Goal: Find specific page/section: Find specific page/section

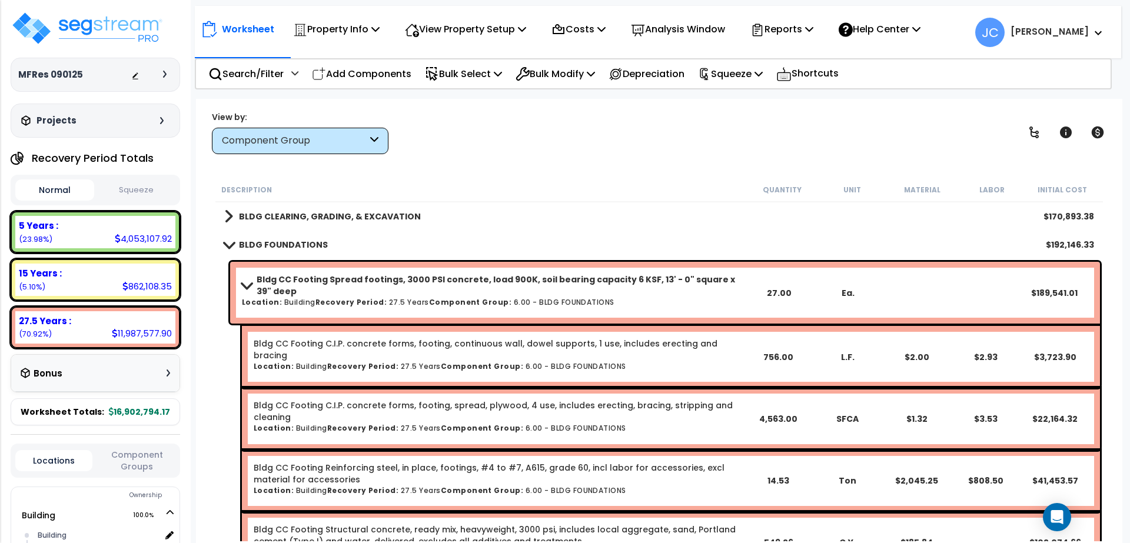
click at [1026, 147] on div "View by: Component Group High to Low (Total Cost)" at bounding box center [659, 133] width 903 height 44
click at [1027, 144] on link at bounding box center [1034, 132] width 26 height 26
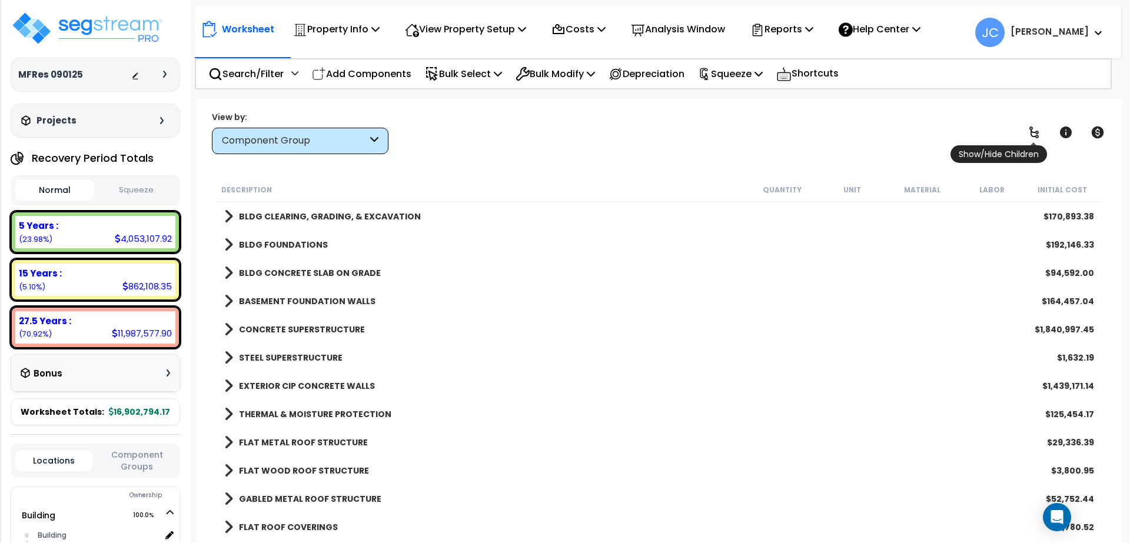
click at [1027, 144] on link at bounding box center [1034, 132] width 26 height 26
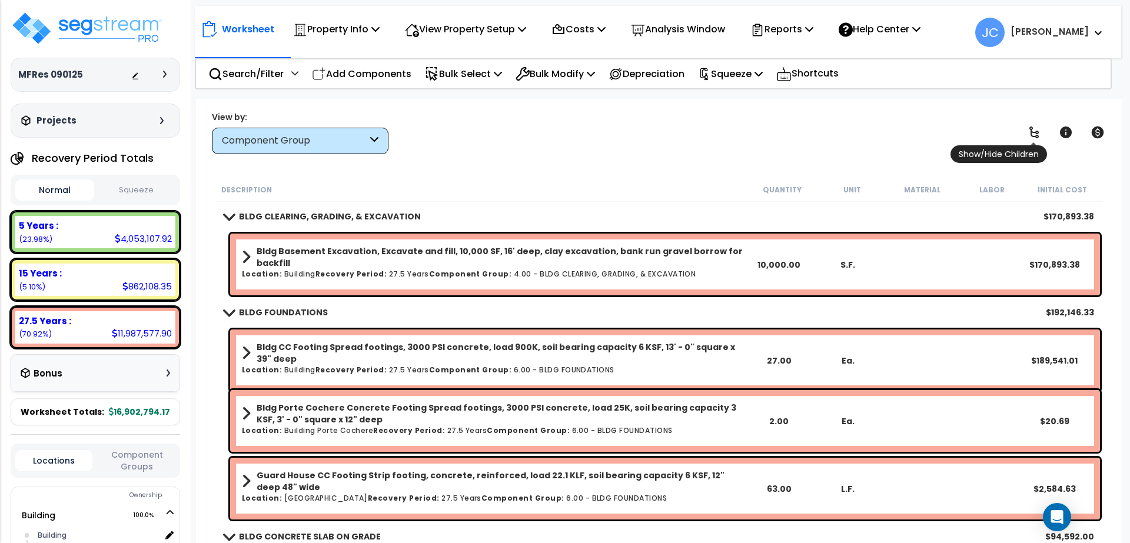
click at [1027, 144] on link at bounding box center [1034, 132] width 26 height 26
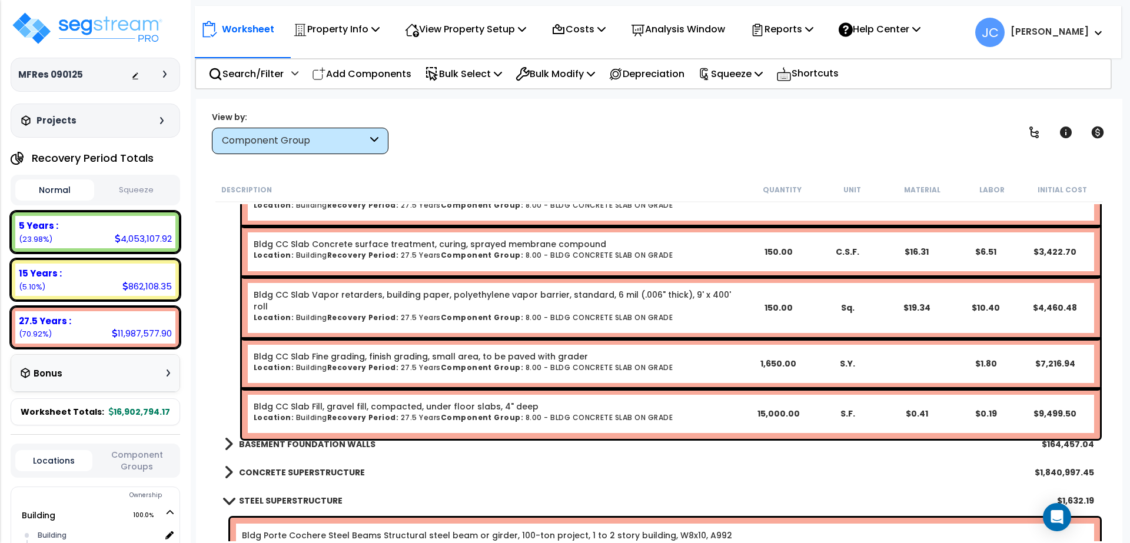
scroll to position [1823, 0]
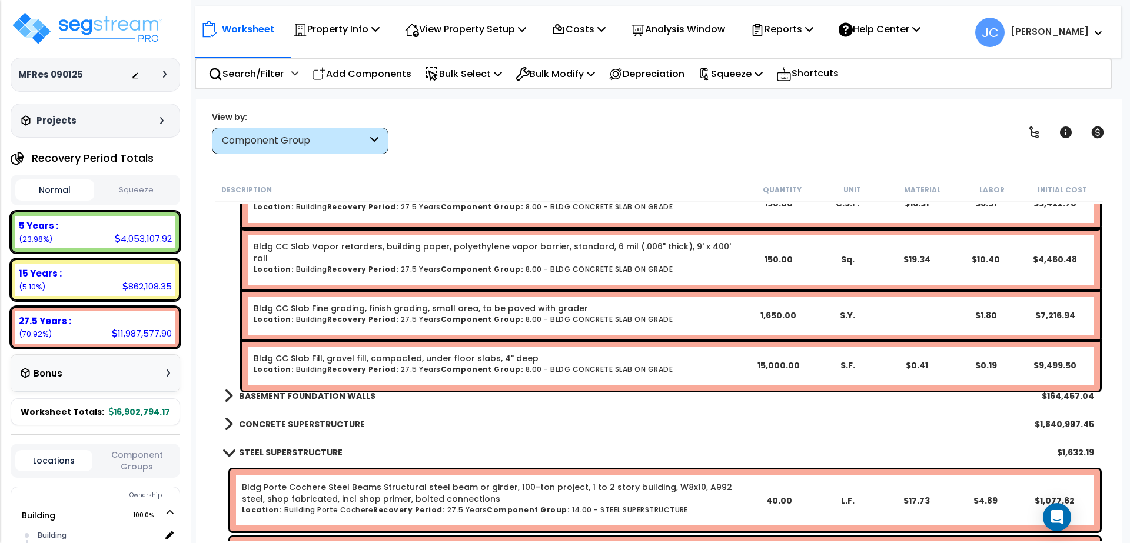
click at [340, 391] on b "BASEMENT FOUNDATION WALLS" at bounding box center [307, 396] width 137 height 12
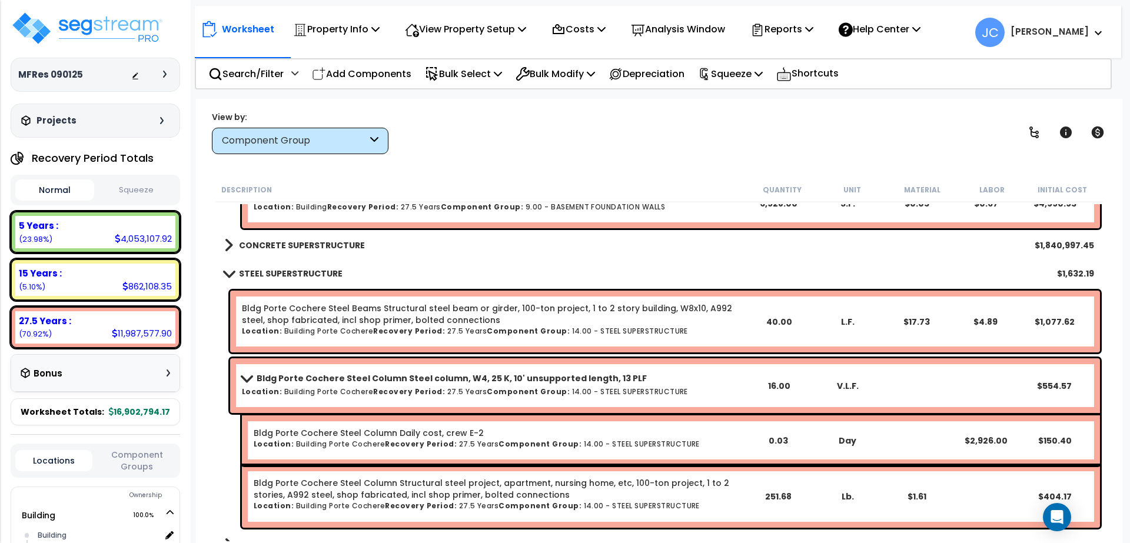
scroll to position [2418, 0]
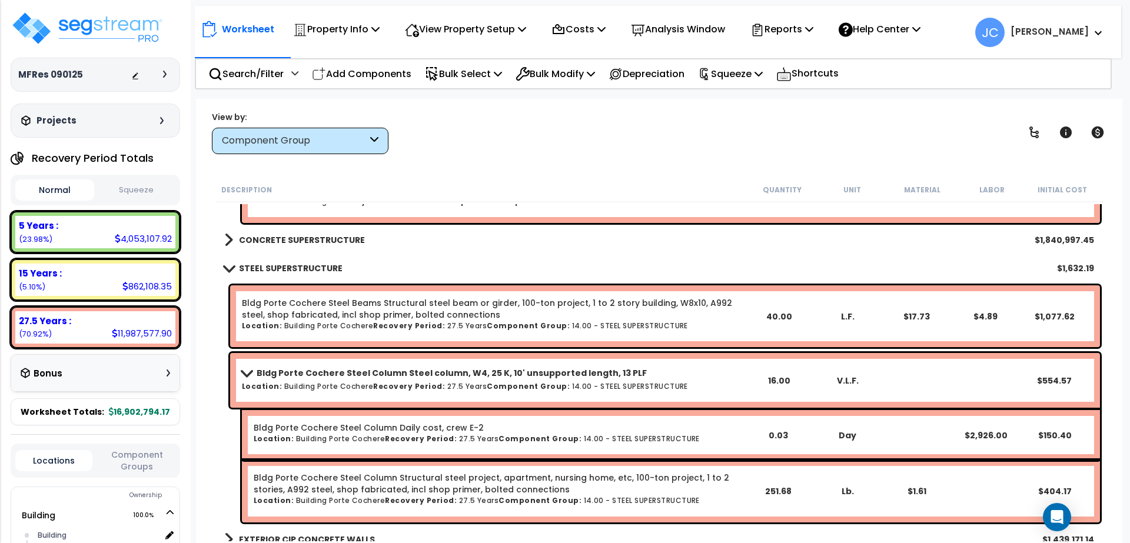
click at [315, 234] on b "CONCRETE SUPERSTRUCTURE" at bounding box center [302, 240] width 126 height 12
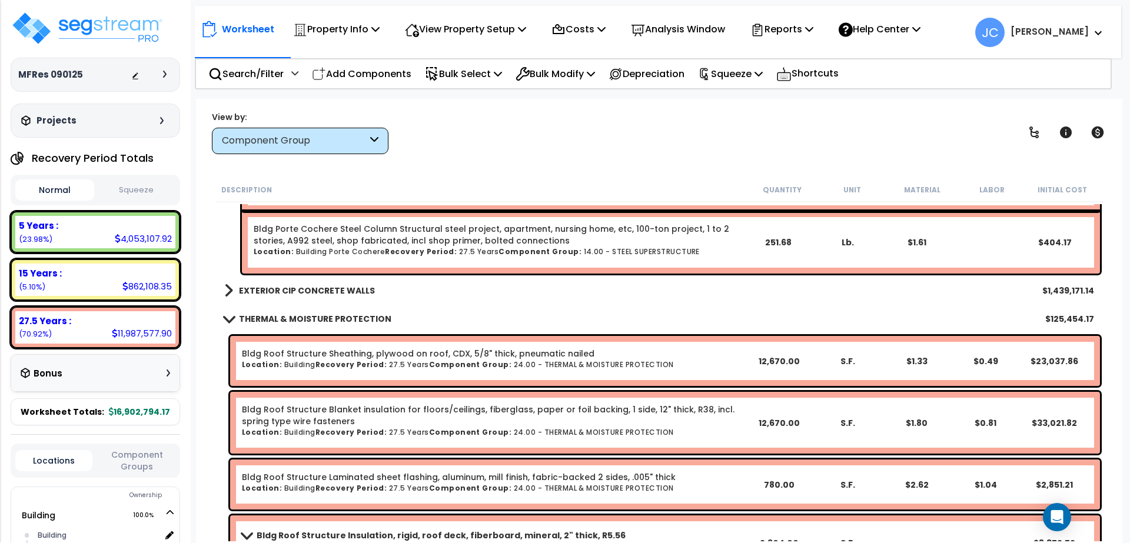
scroll to position [4741, 0]
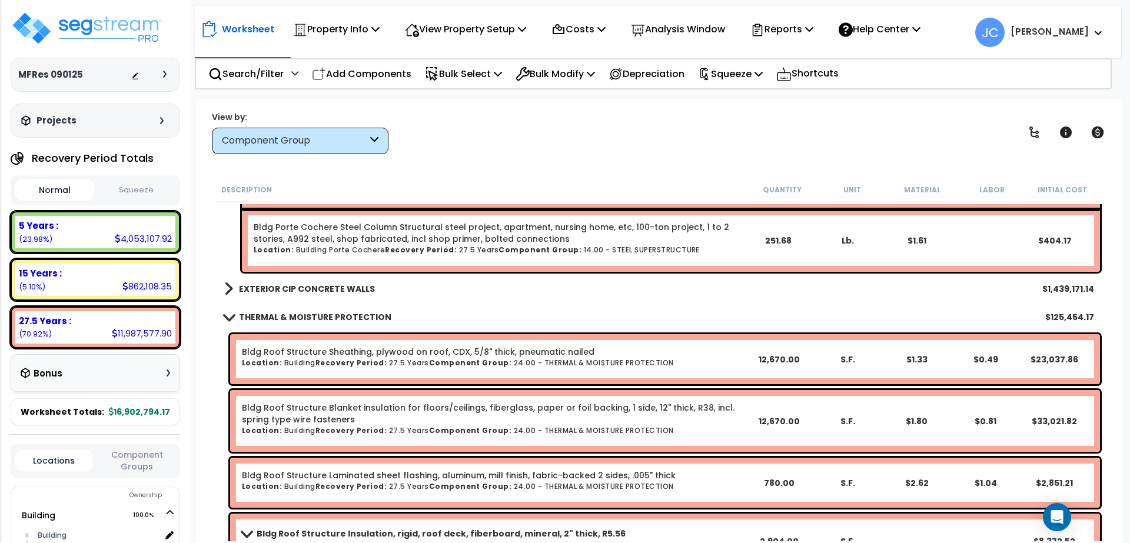
click at [345, 284] on b "EXTERIOR CIP CONCRETE WALLS" at bounding box center [307, 289] width 136 height 12
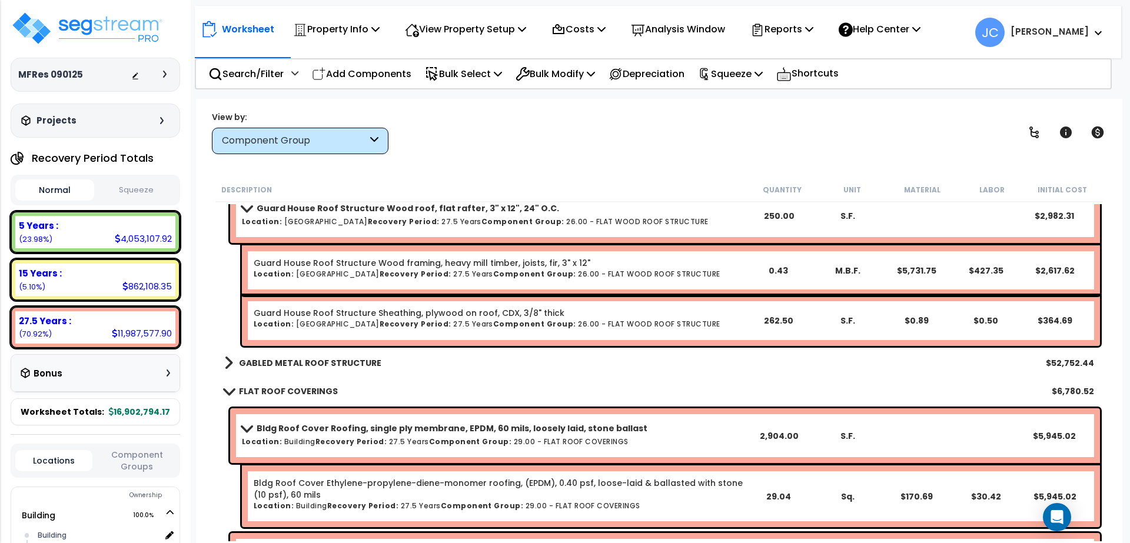
scroll to position [6236, 0]
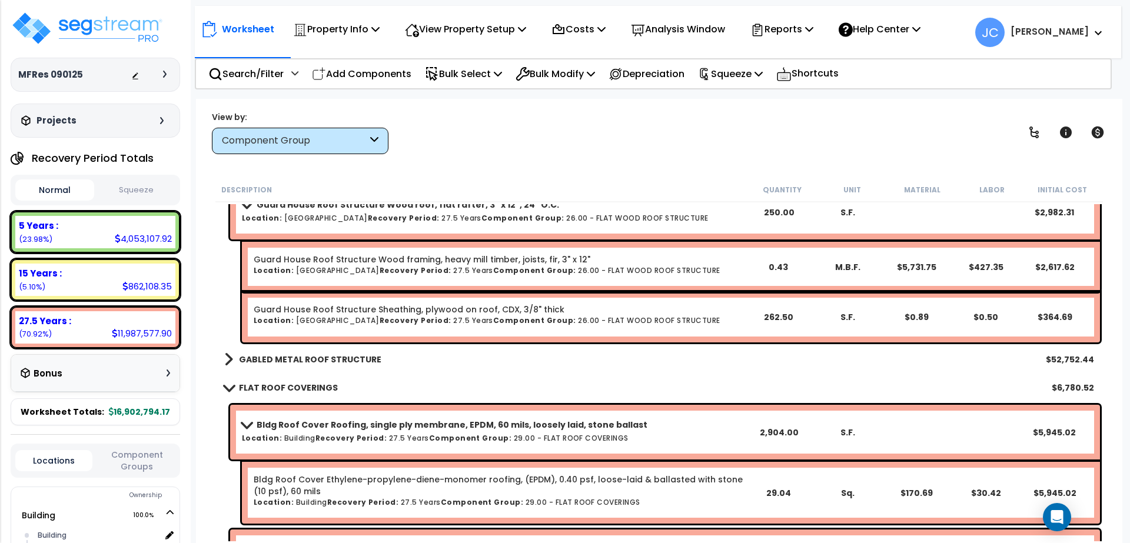
click at [323, 358] on b "GABLED METAL ROOF STRUCTURE" at bounding box center [310, 360] width 142 height 12
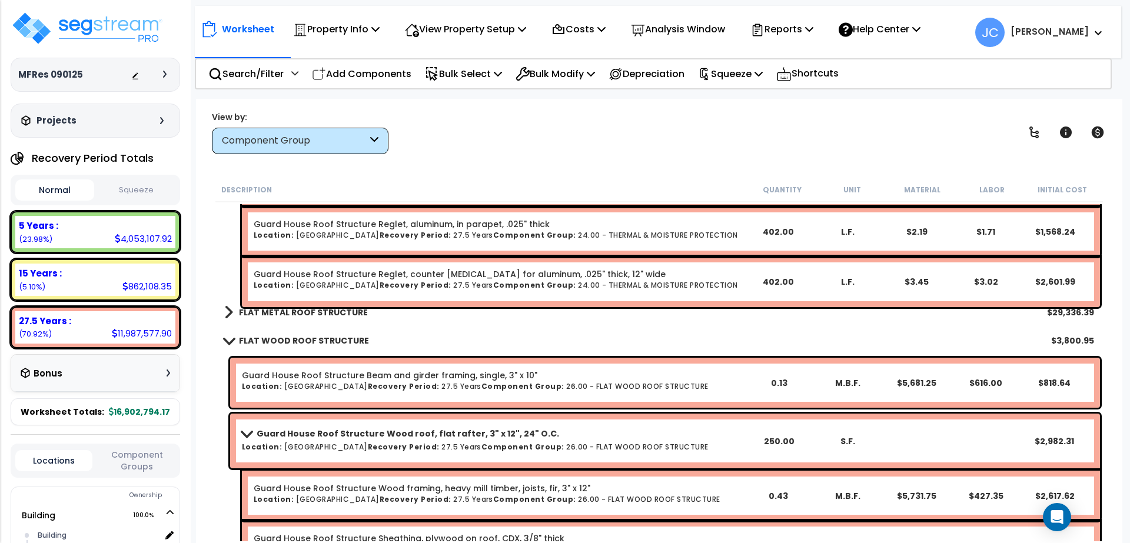
scroll to position [6036, 0]
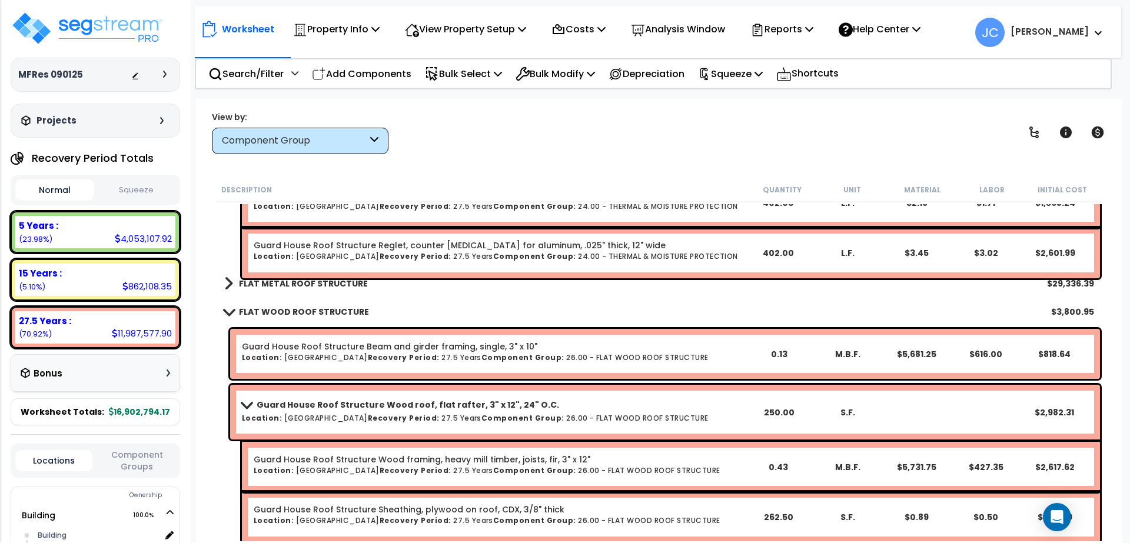
click at [339, 280] on b "FLAT METAL ROOF STRUCTURE" at bounding box center [303, 284] width 129 height 12
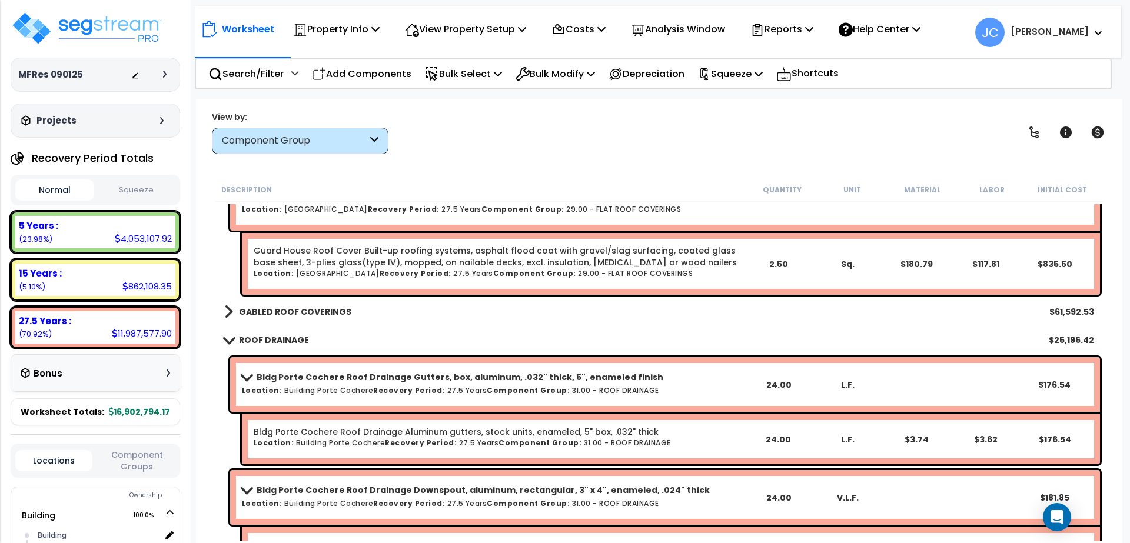
scroll to position [7353, 0]
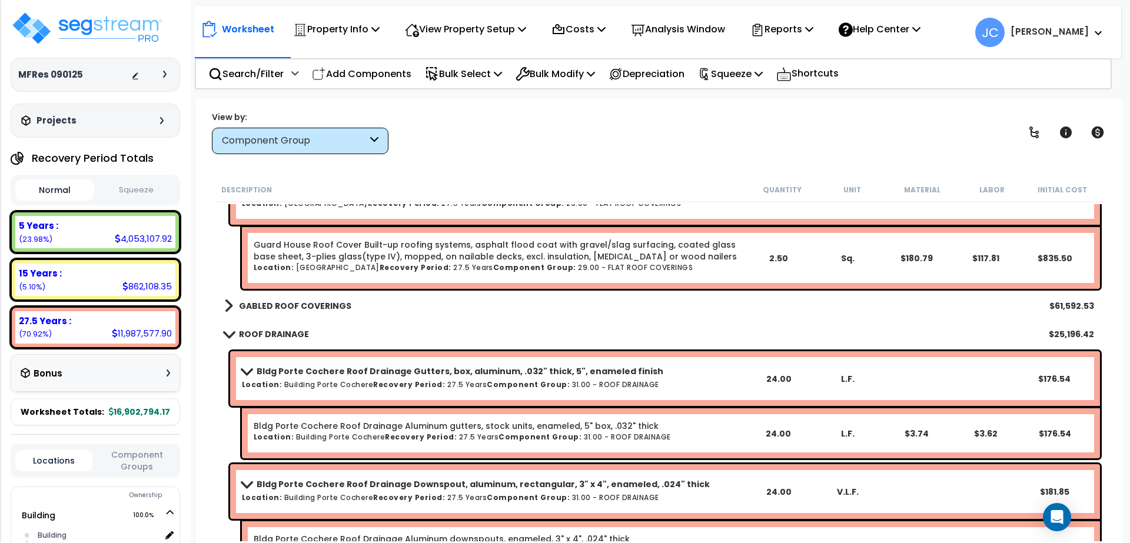
click at [305, 312] on link "GABLED ROOF COVERINGS" at bounding box center [287, 306] width 127 height 16
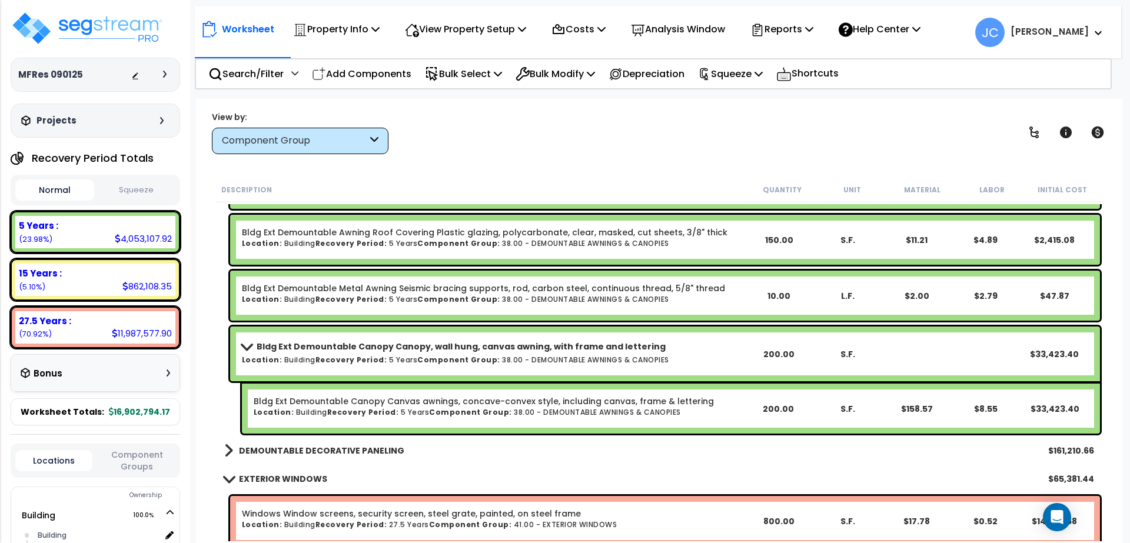
scroll to position [10813, 0]
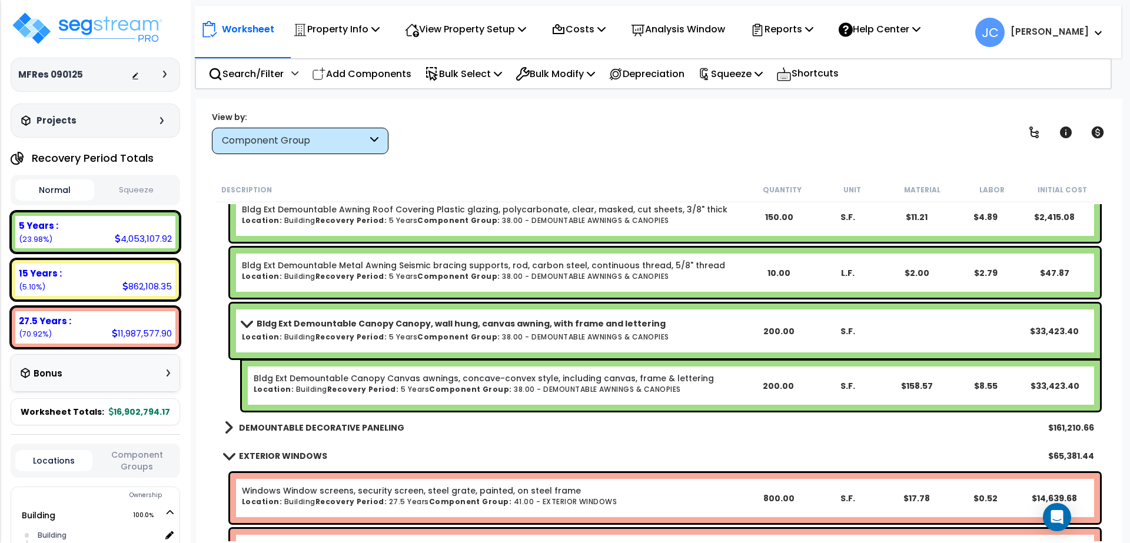
click at [384, 430] on b "DEMOUNTABLE DECORATIVE PANELING" at bounding box center [321, 428] width 165 height 12
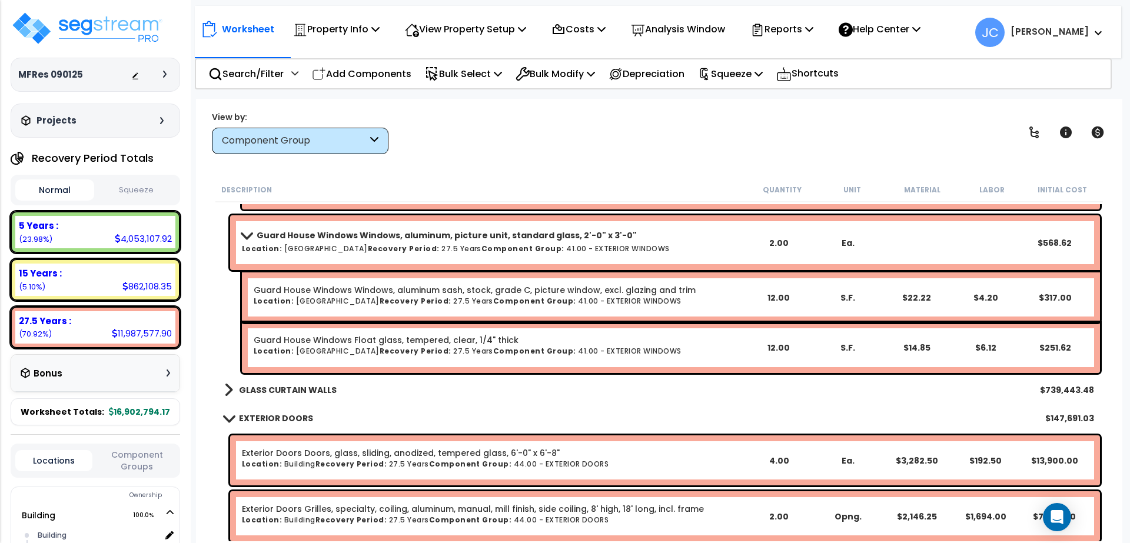
scroll to position [12251, 0]
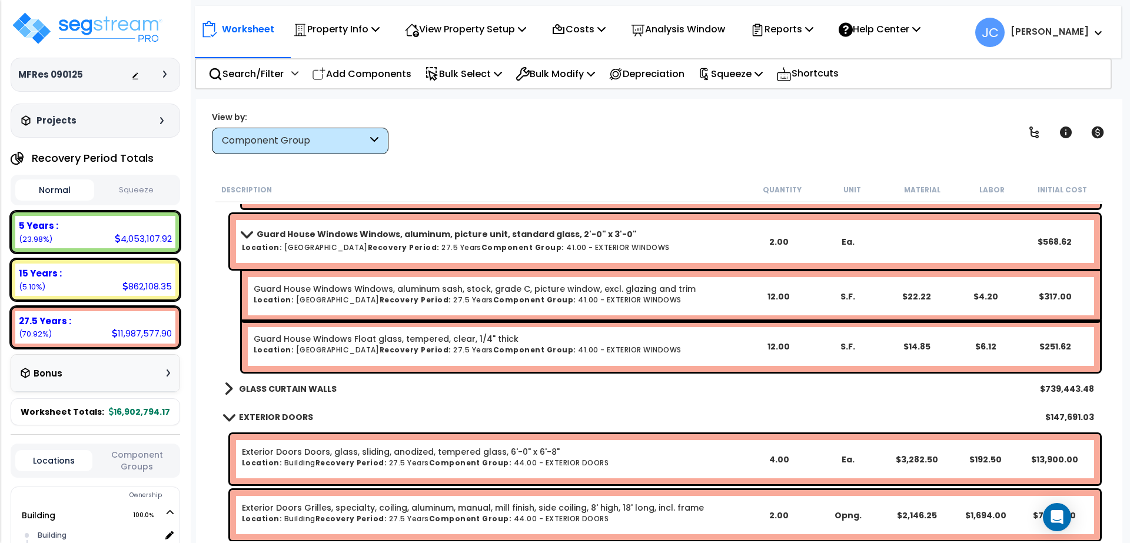
click at [274, 389] on b "GLASS CURTAIN WALLS" at bounding box center [288, 389] width 98 height 12
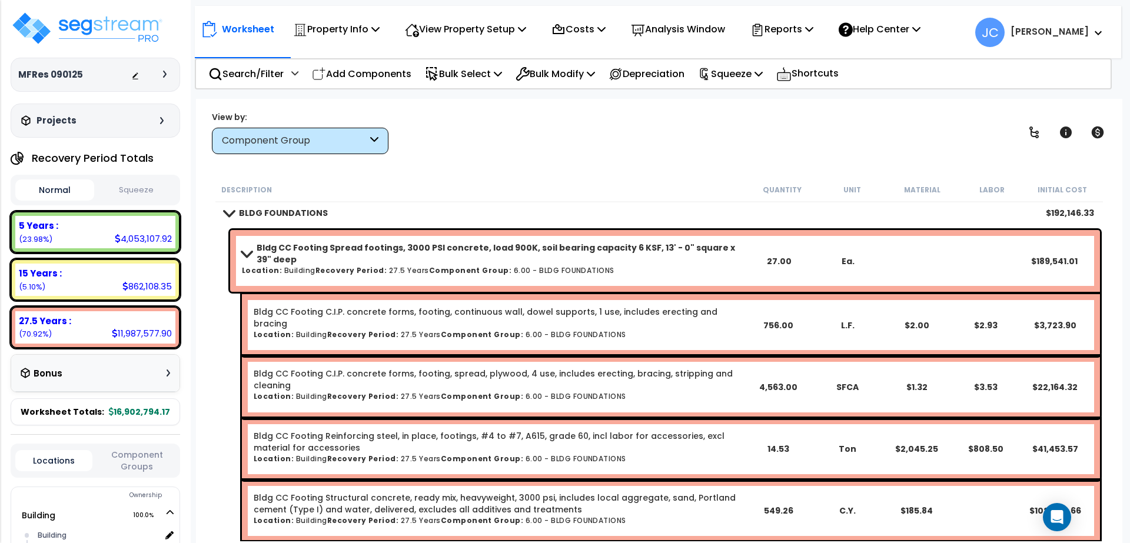
scroll to position [0, 0]
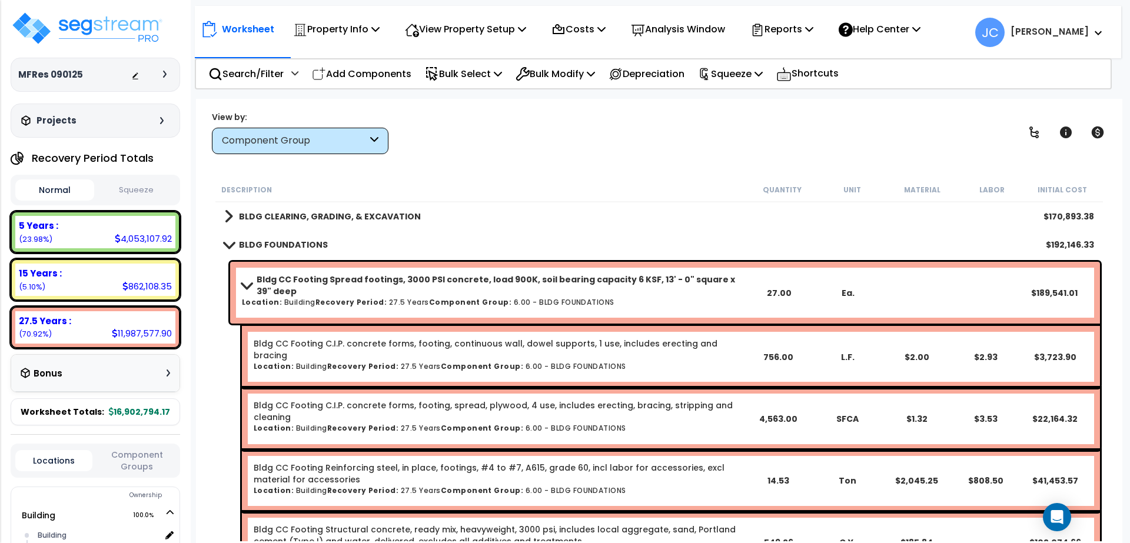
click at [387, 211] on b "BLDG CLEARING, GRADING, & EXCAVATION" at bounding box center [330, 217] width 182 height 12
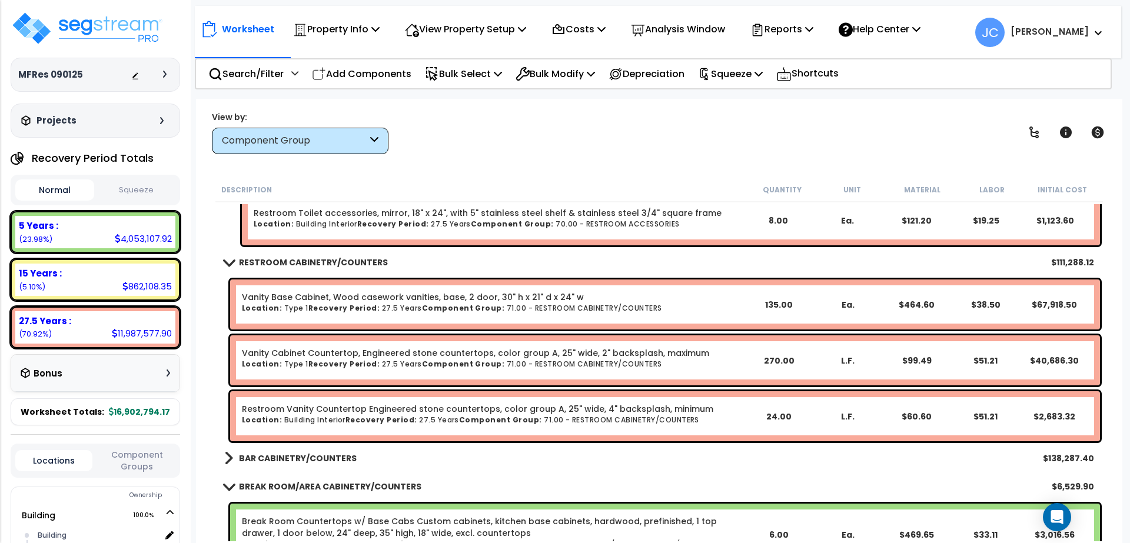
scroll to position [19163, 0]
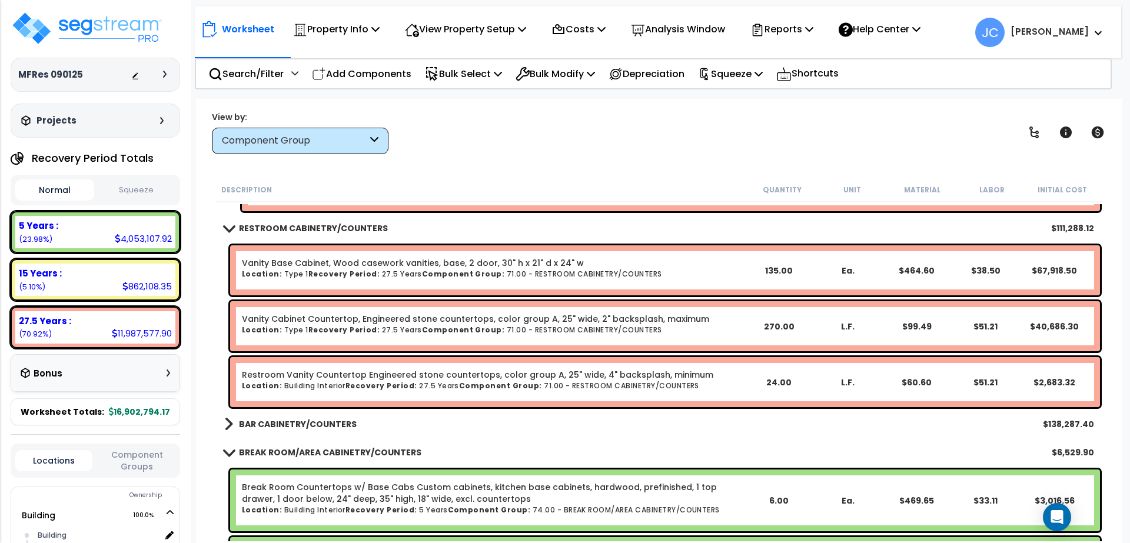
click at [287, 427] on b "BAR CABINETRY/COUNTERS" at bounding box center [298, 424] width 118 height 12
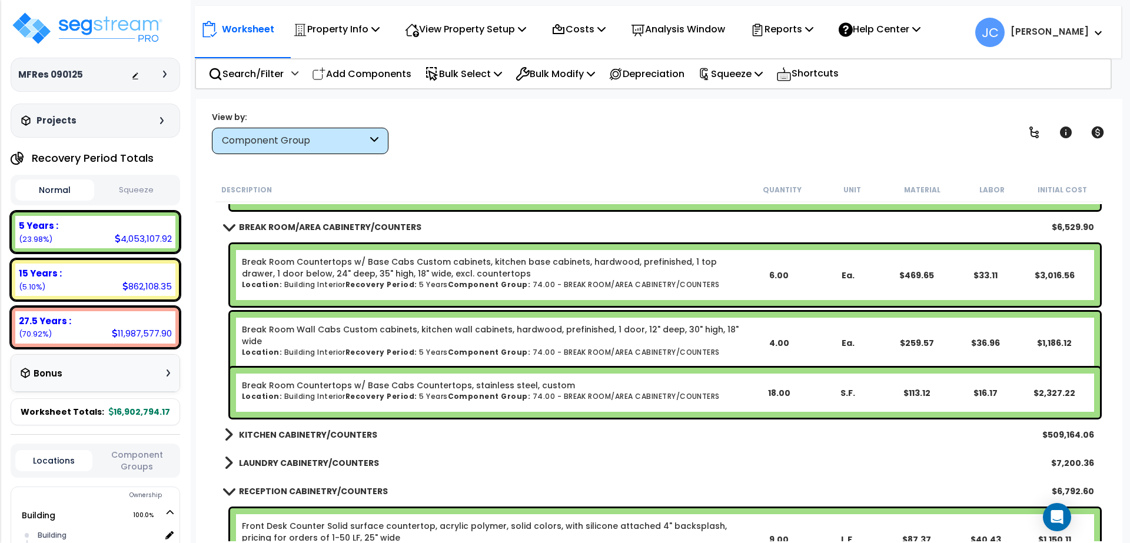
scroll to position [19594, 0]
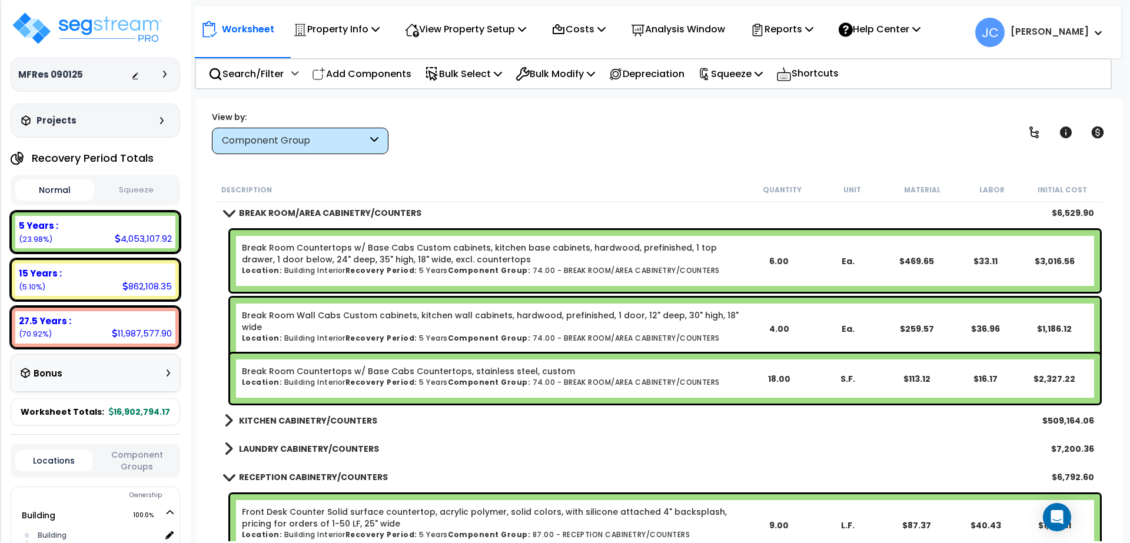
click at [340, 418] on b "KITCHEN CABINETRY/COUNTERS" at bounding box center [308, 421] width 138 height 12
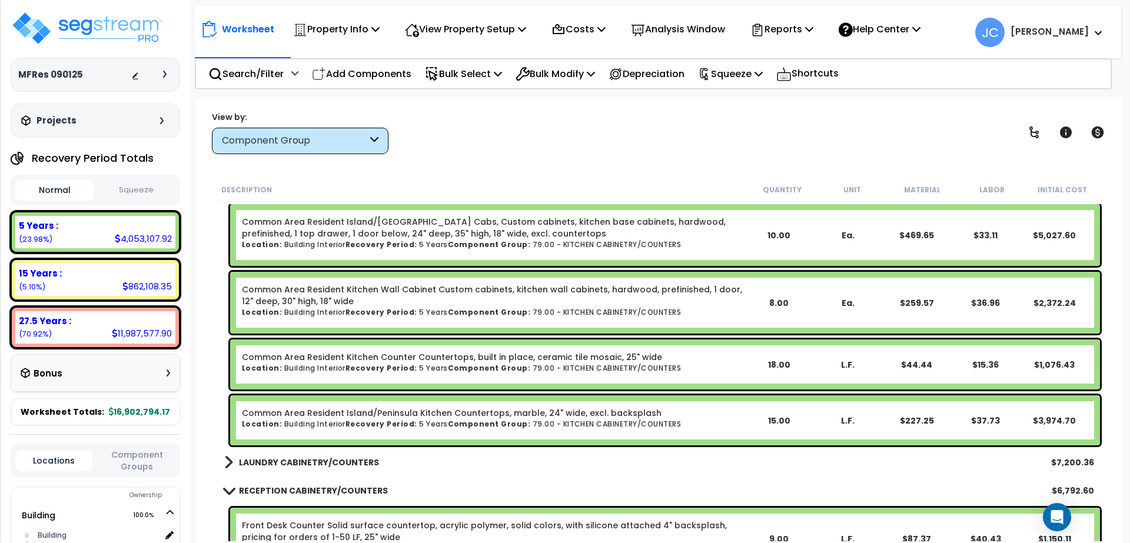
scroll to position [20475, 0]
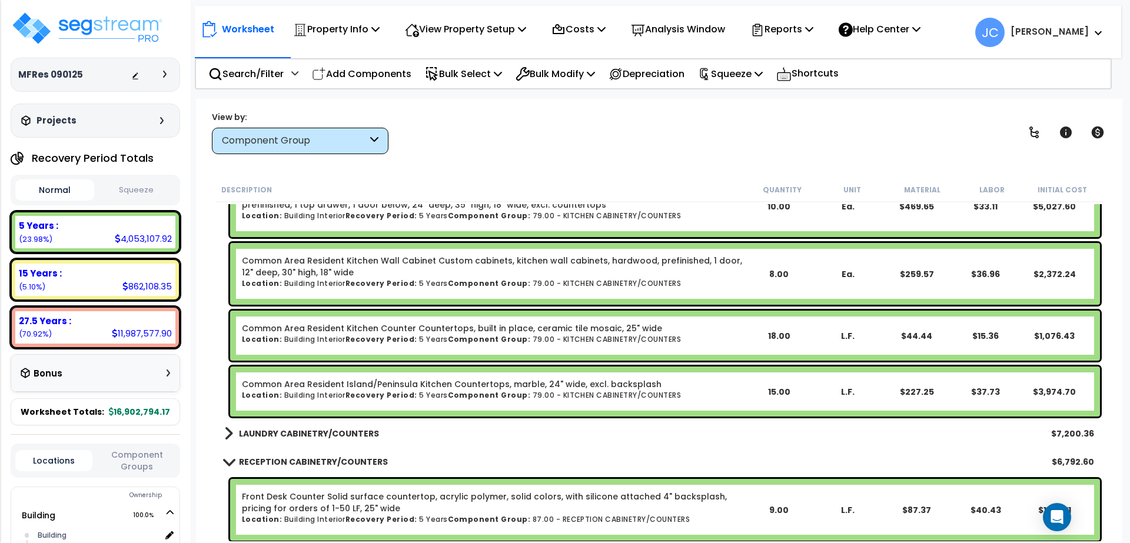
click at [317, 431] on b "LAUNDRY CABINETRY/COUNTERS" at bounding box center [309, 434] width 140 height 12
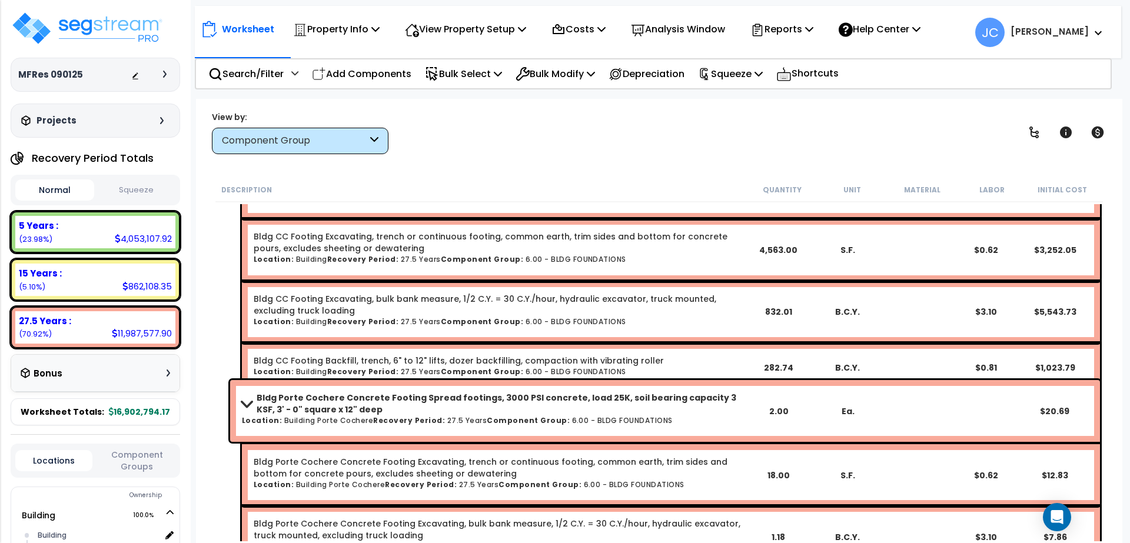
scroll to position [0, 0]
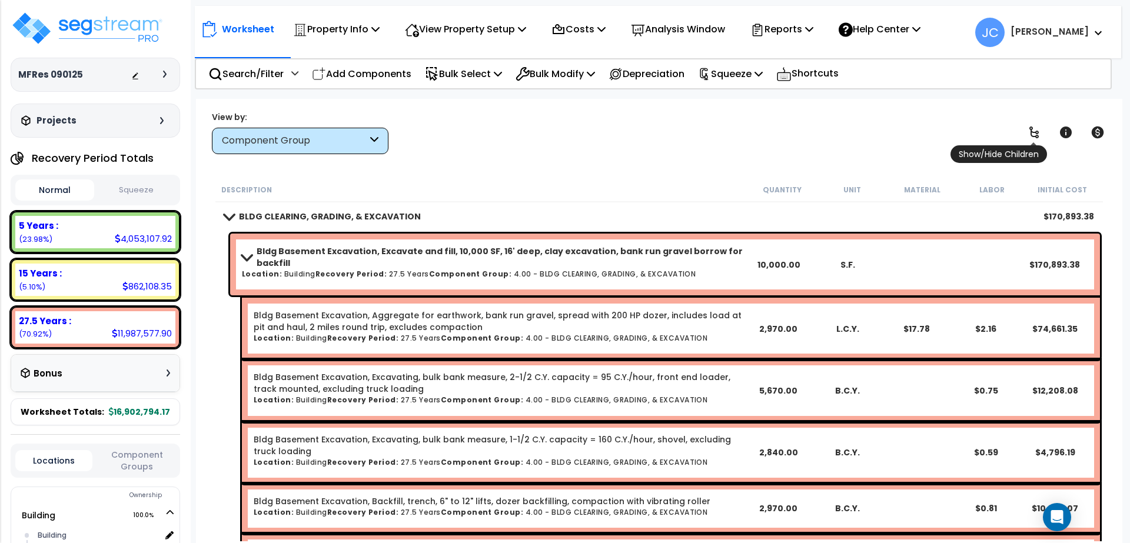
click at [1034, 133] on icon at bounding box center [1034, 132] width 14 height 14
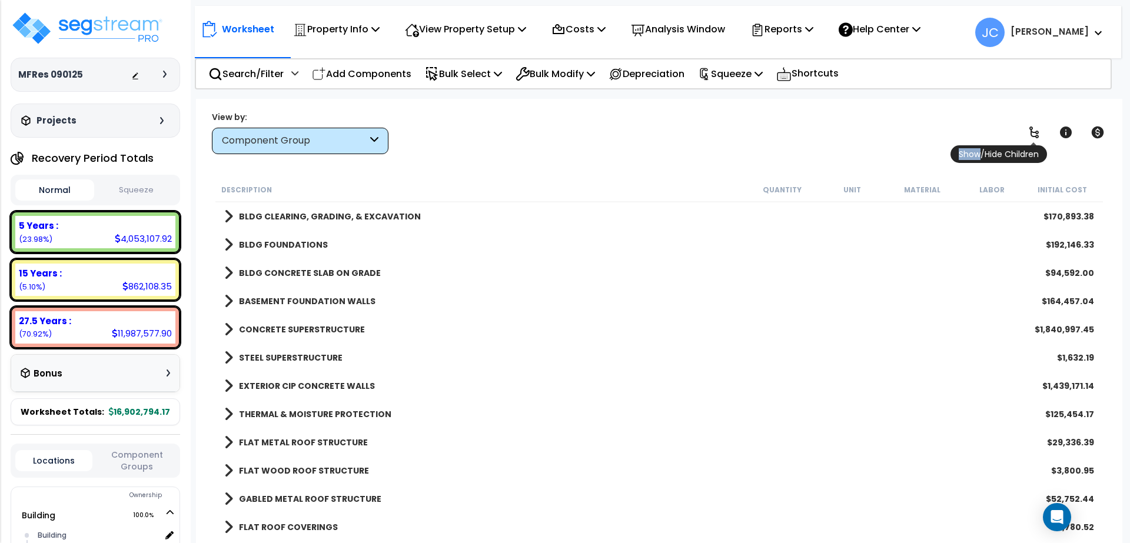
click at [1034, 133] on icon at bounding box center [1034, 132] width 14 height 14
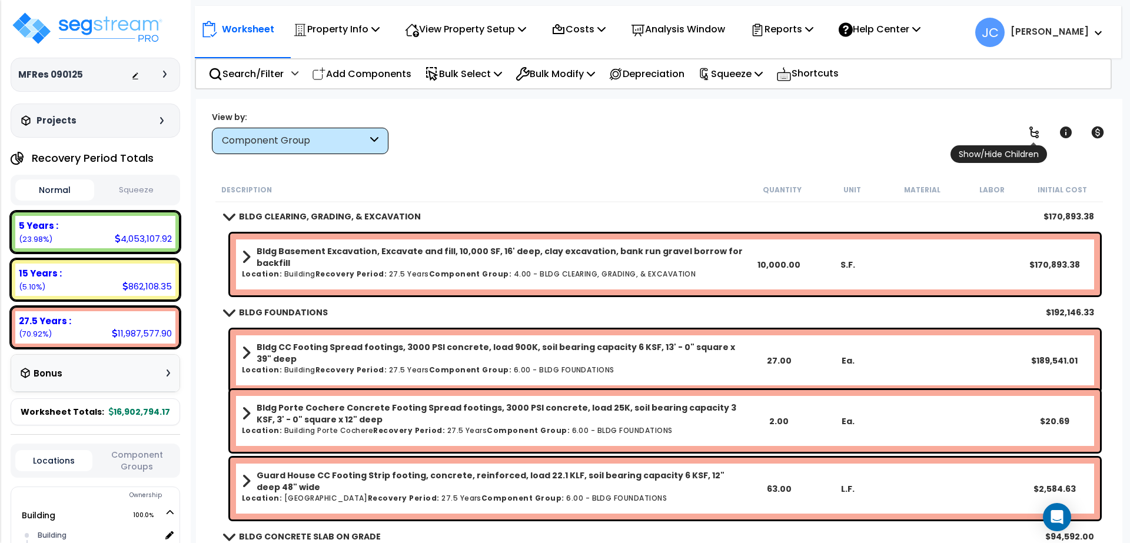
click at [1034, 133] on icon at bounding box center [1034, 132] width 14 height 14
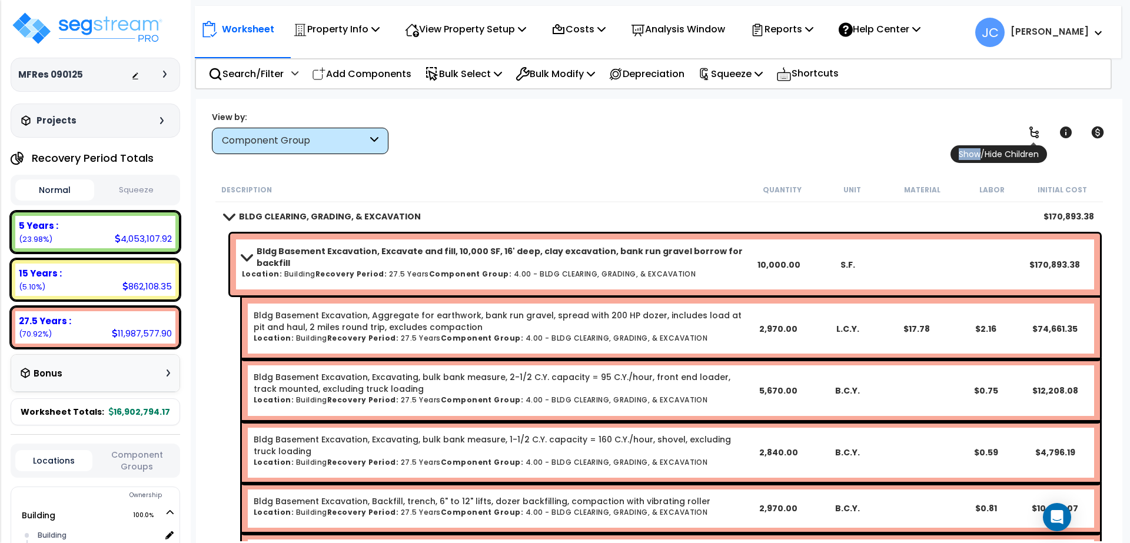
click at [1034, 134] on icon at bounding box center [1034, 132] width 14 height 14
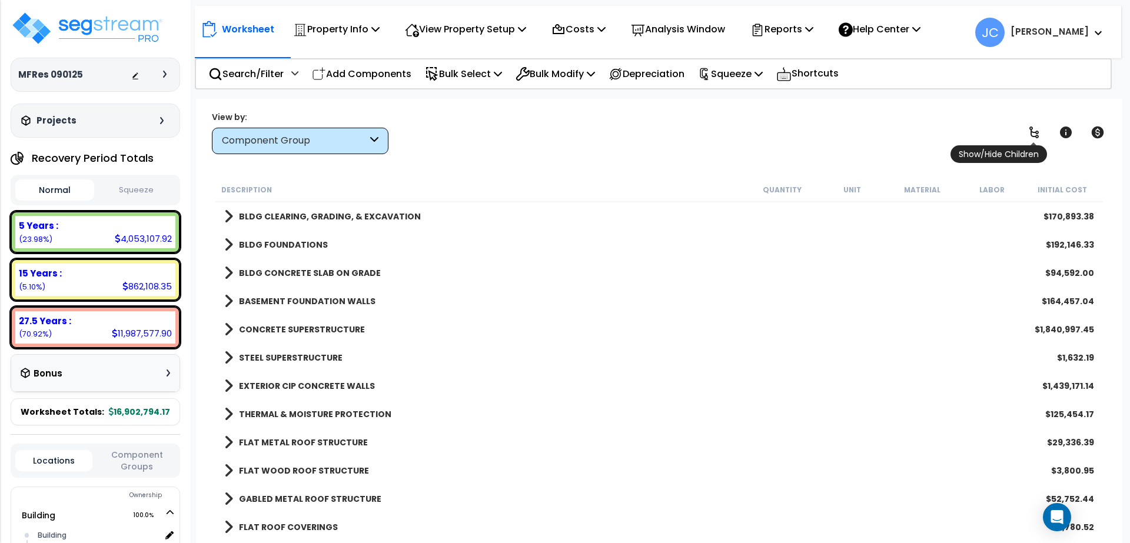
click at [1034, 131] on icon at bounding box center [1034, 132] width 14 height 14
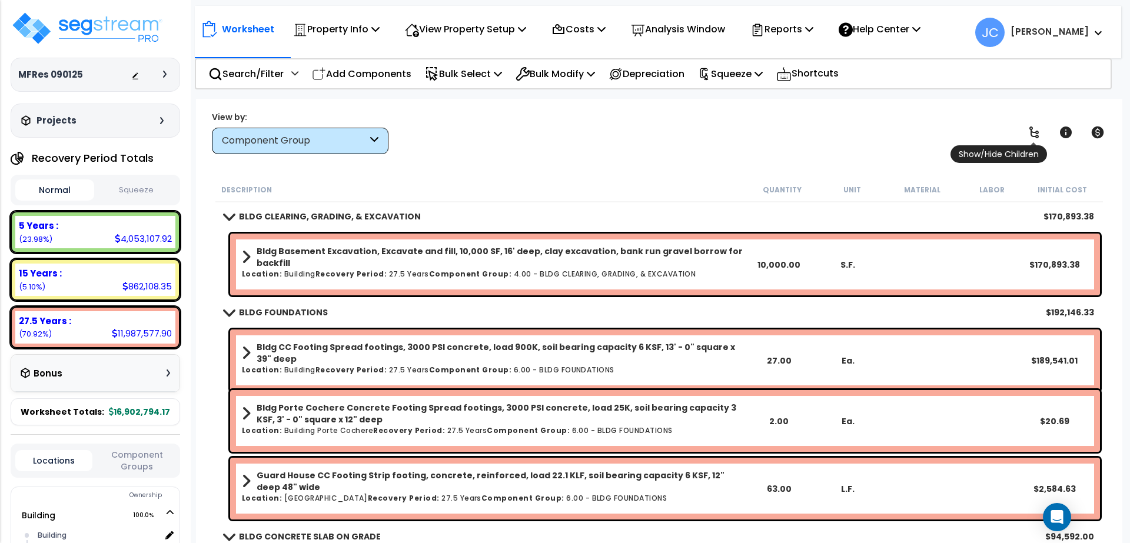
click at [1034, 131] on icon at bounding box center [1034, 132] width 14 height 14
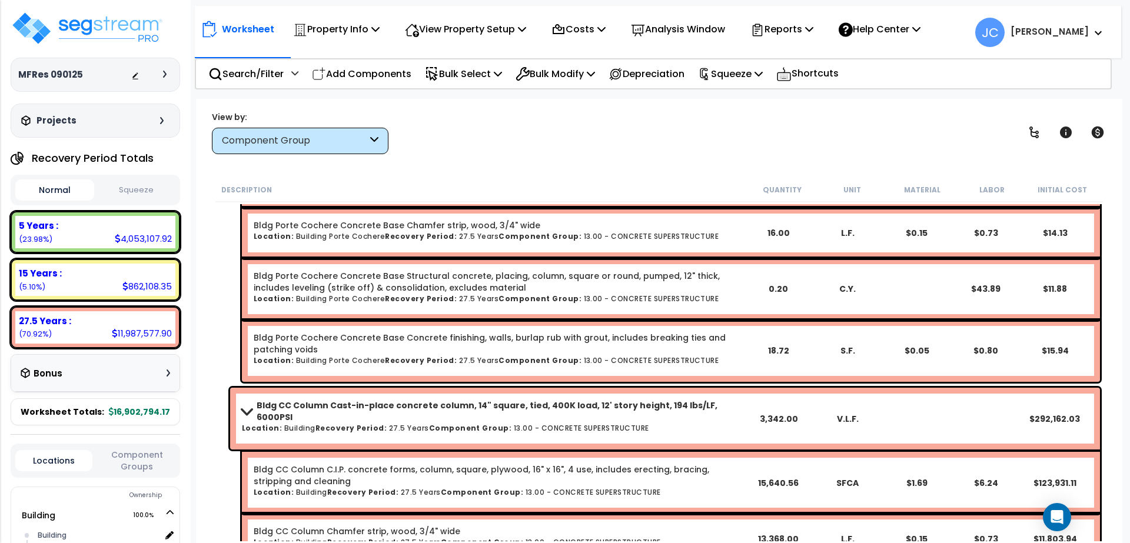
scroll to position [3813, 0]
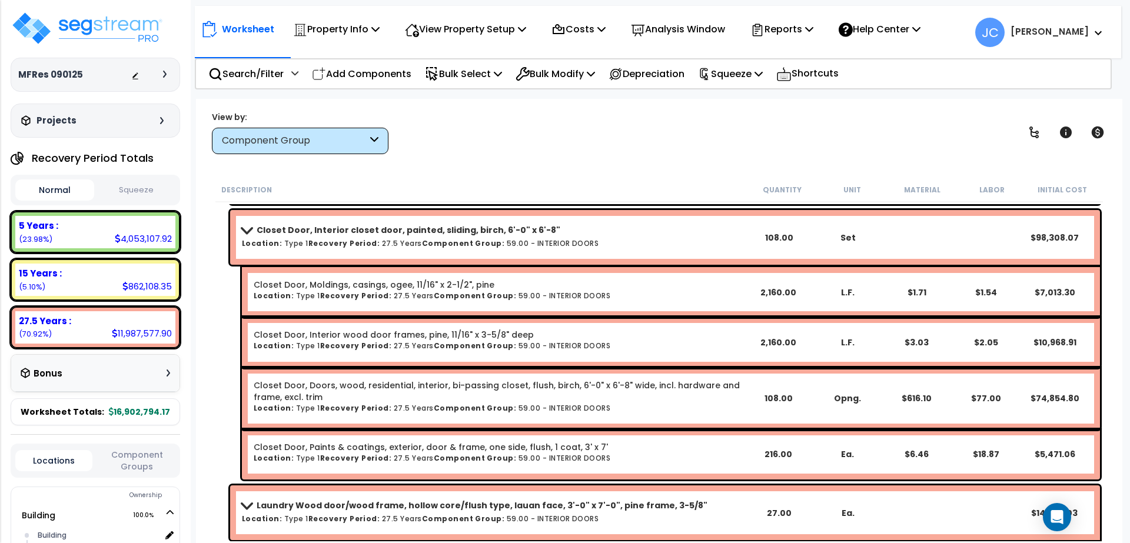
scroll to position [16608, 0]
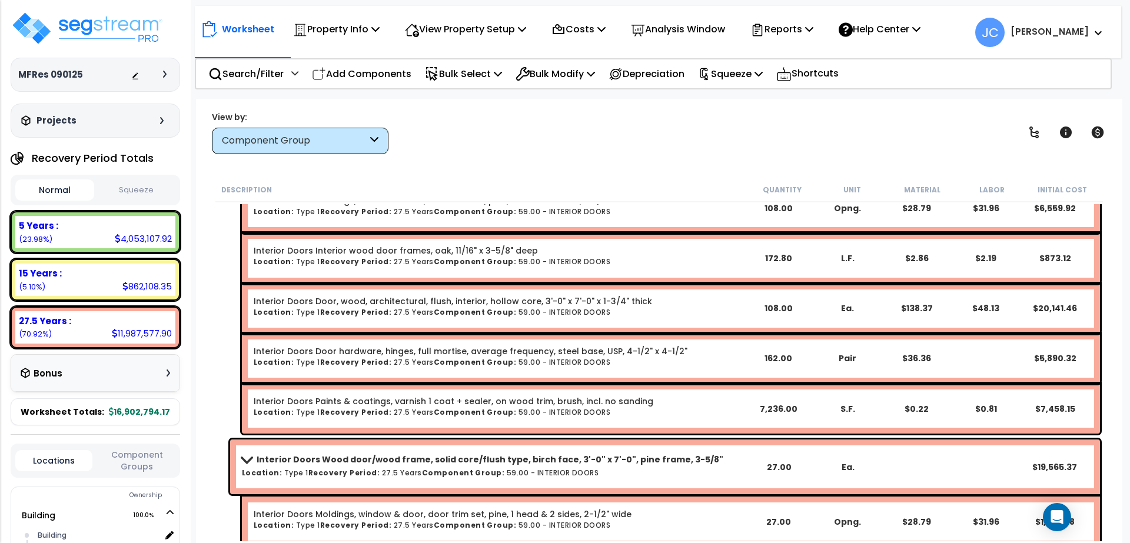
click at [1080, 34] on b "[PERSON_NAME]" at bounding box center [1049, 31] width 78 height 12
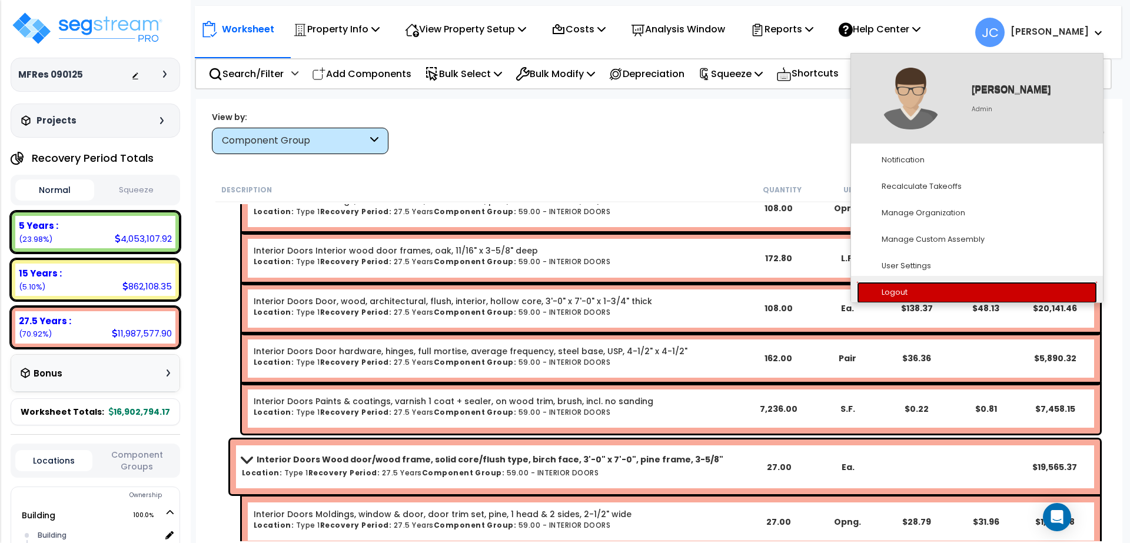
click at [960, 288] on link "Logout" at bounding box center [977, 293] width 240 height 22
